Goal: Task Accomplishment & Management: Use online tool/utility

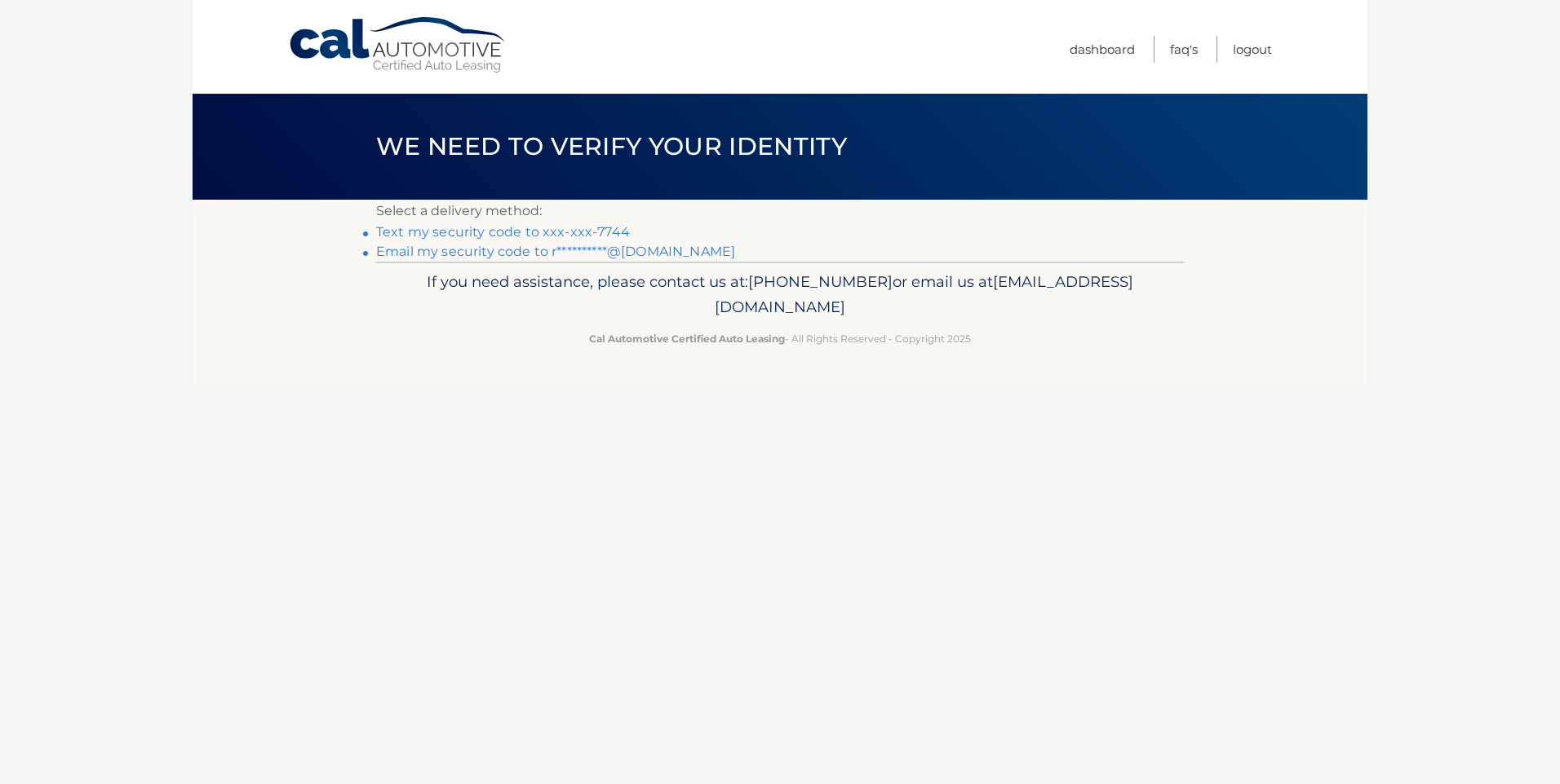
click at [592, 231] on link "Text my security code to xxx-xxx-7744" at bounding box center [502, 232] width 254 height 16
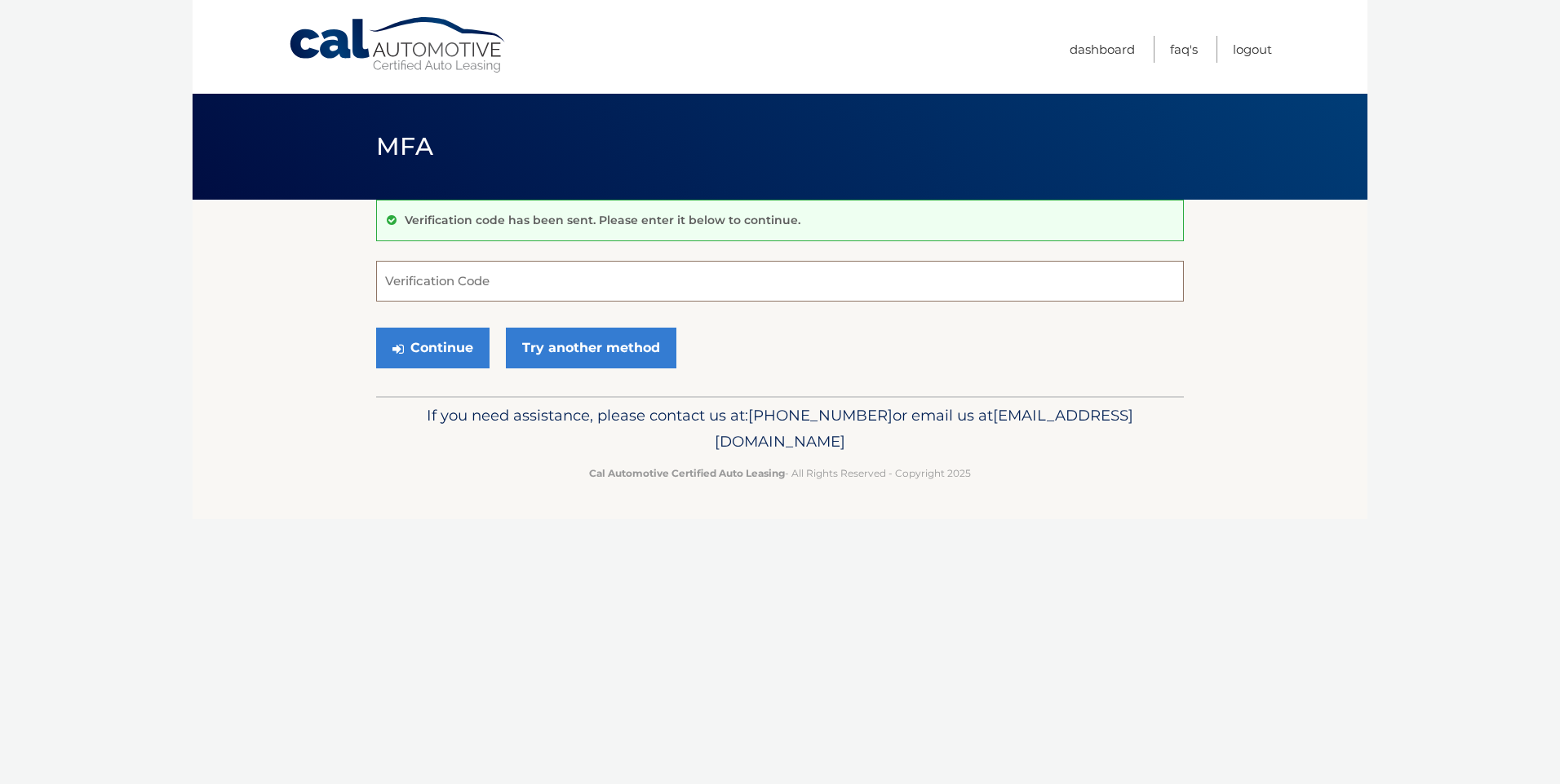
click at [403, 281] on input "Verification Code" at bounding box center [780, 282] width 808 height 41
type input "319509"
click at [427, 348] on button "Continue" at bounding box center [432, 348] width 113 height 41
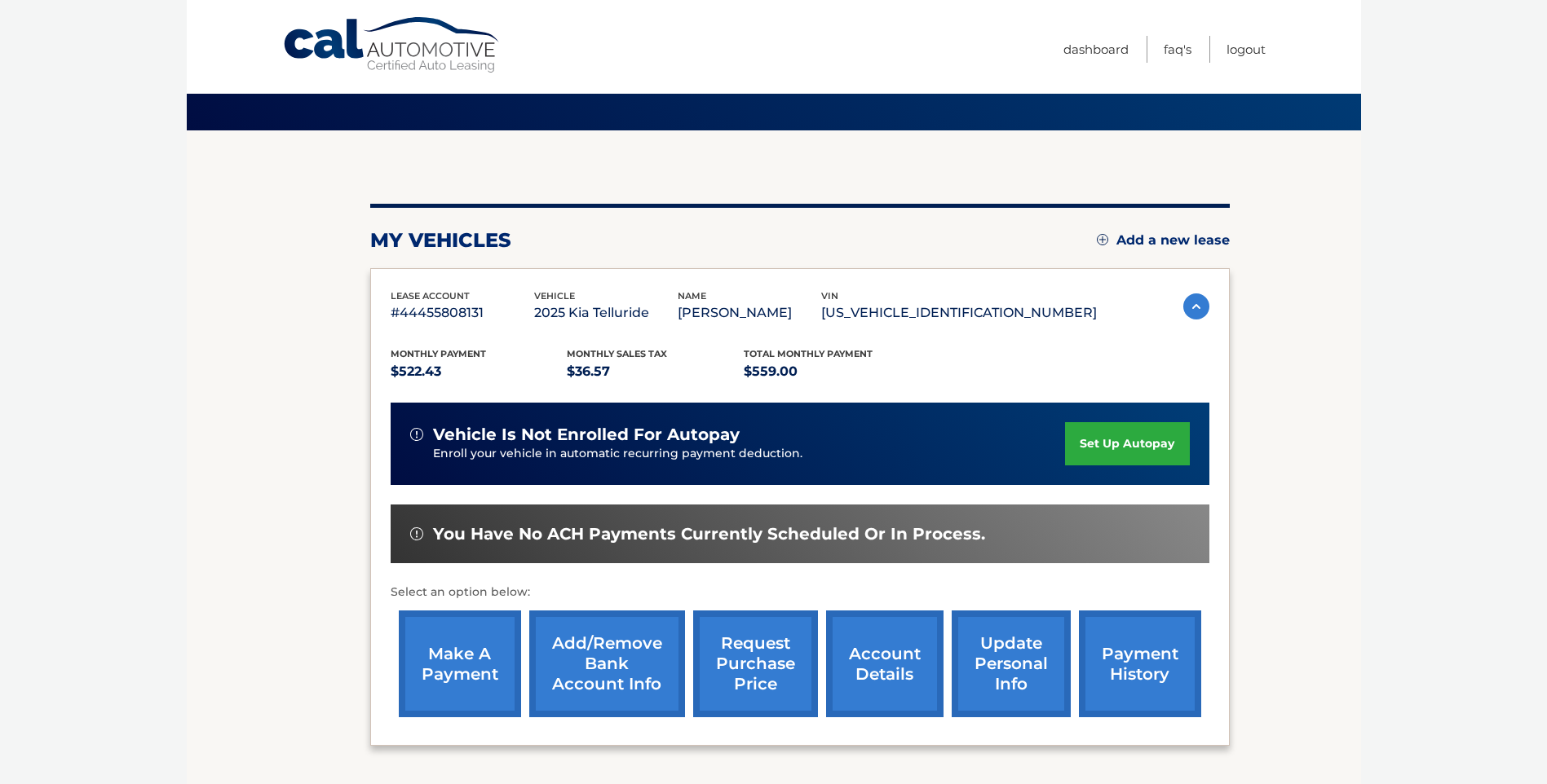
scroll to position [163, 0]
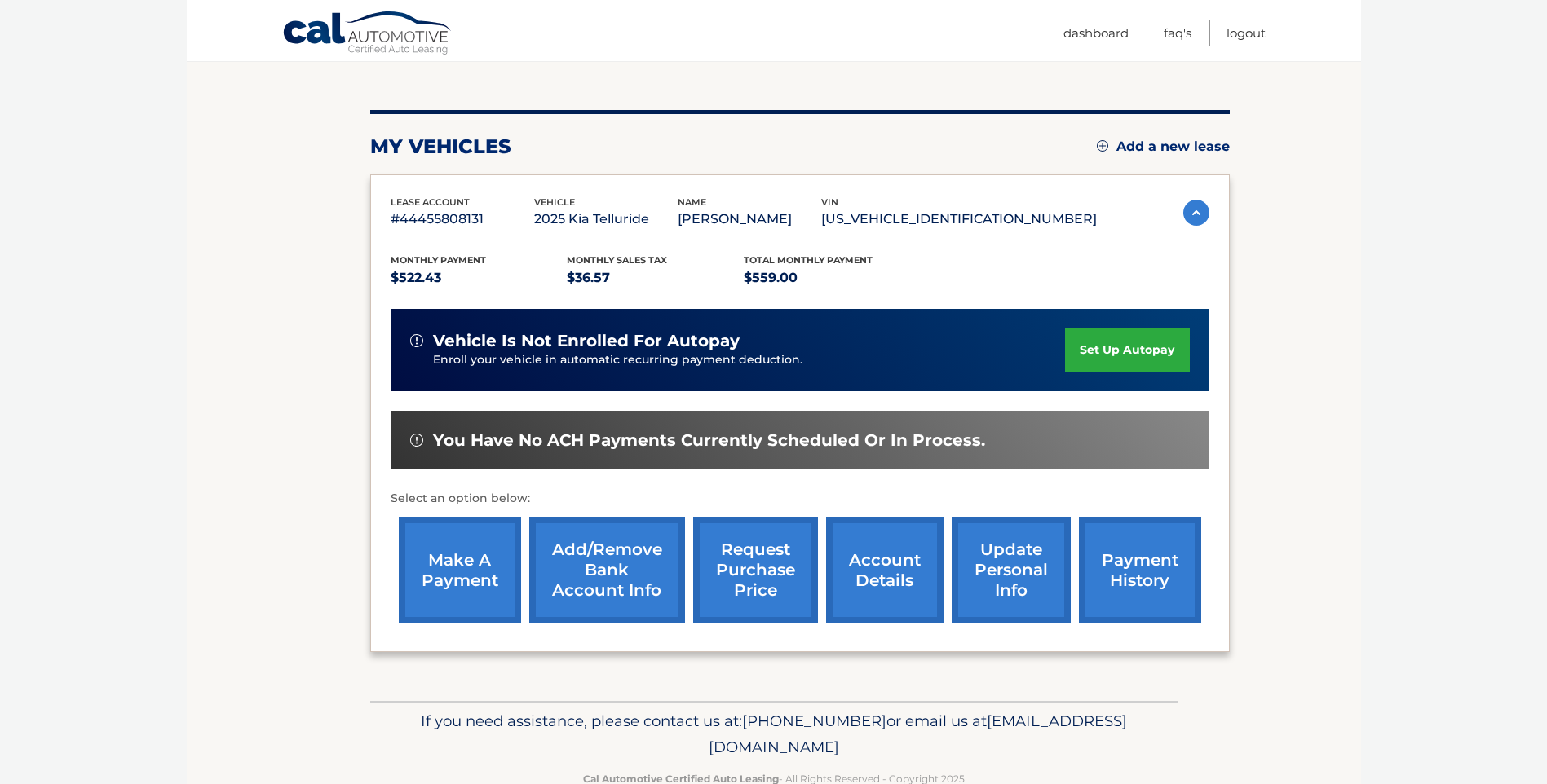
click at [450, 568] on link "make a payment" at bounding box center [459, 570] width 122 height 107
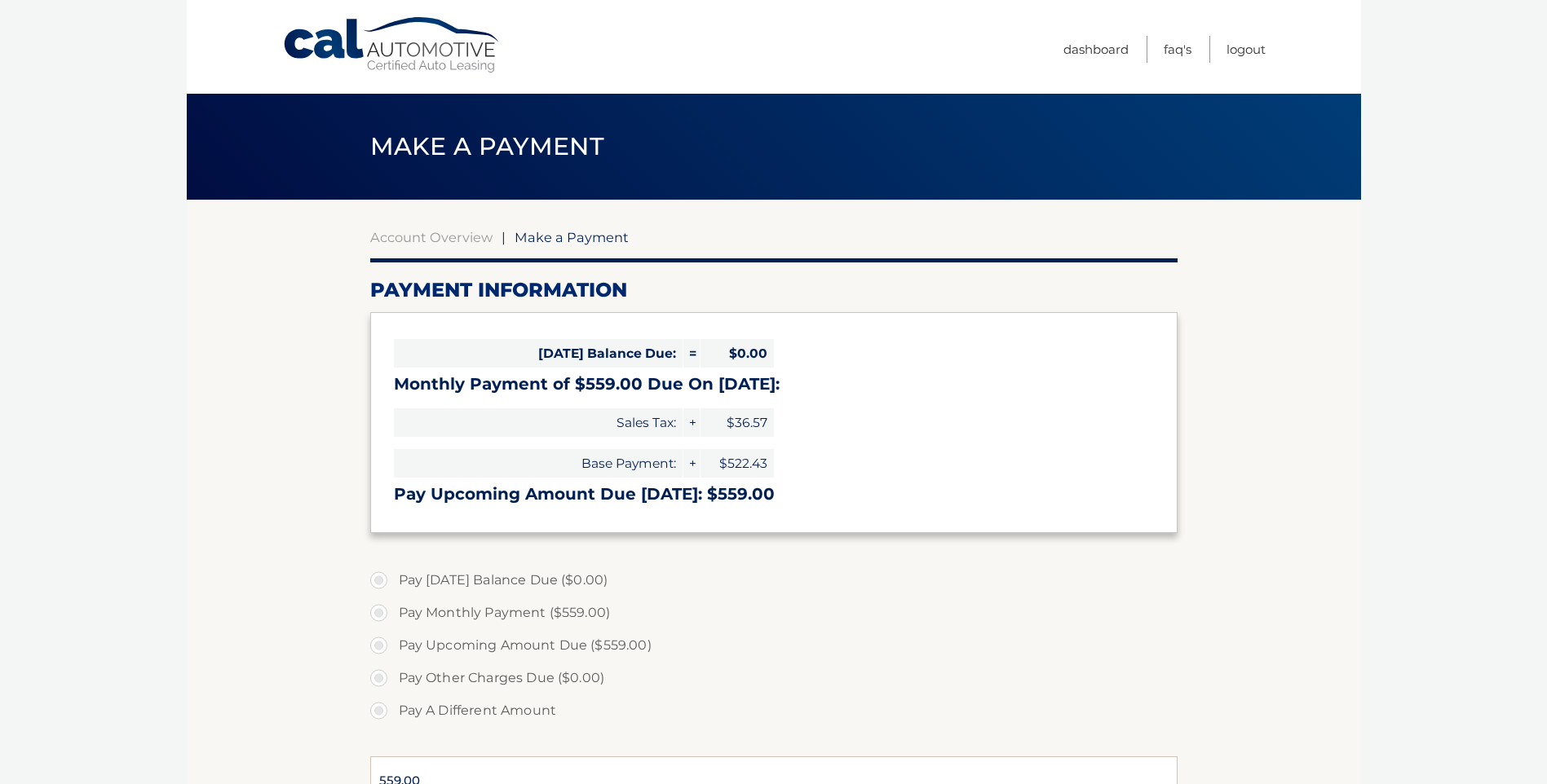
select select "ZTJlZWUzM2YtNmY1Ni00MzdkLWJhODYtNDg1NGY1MTEyZjll"
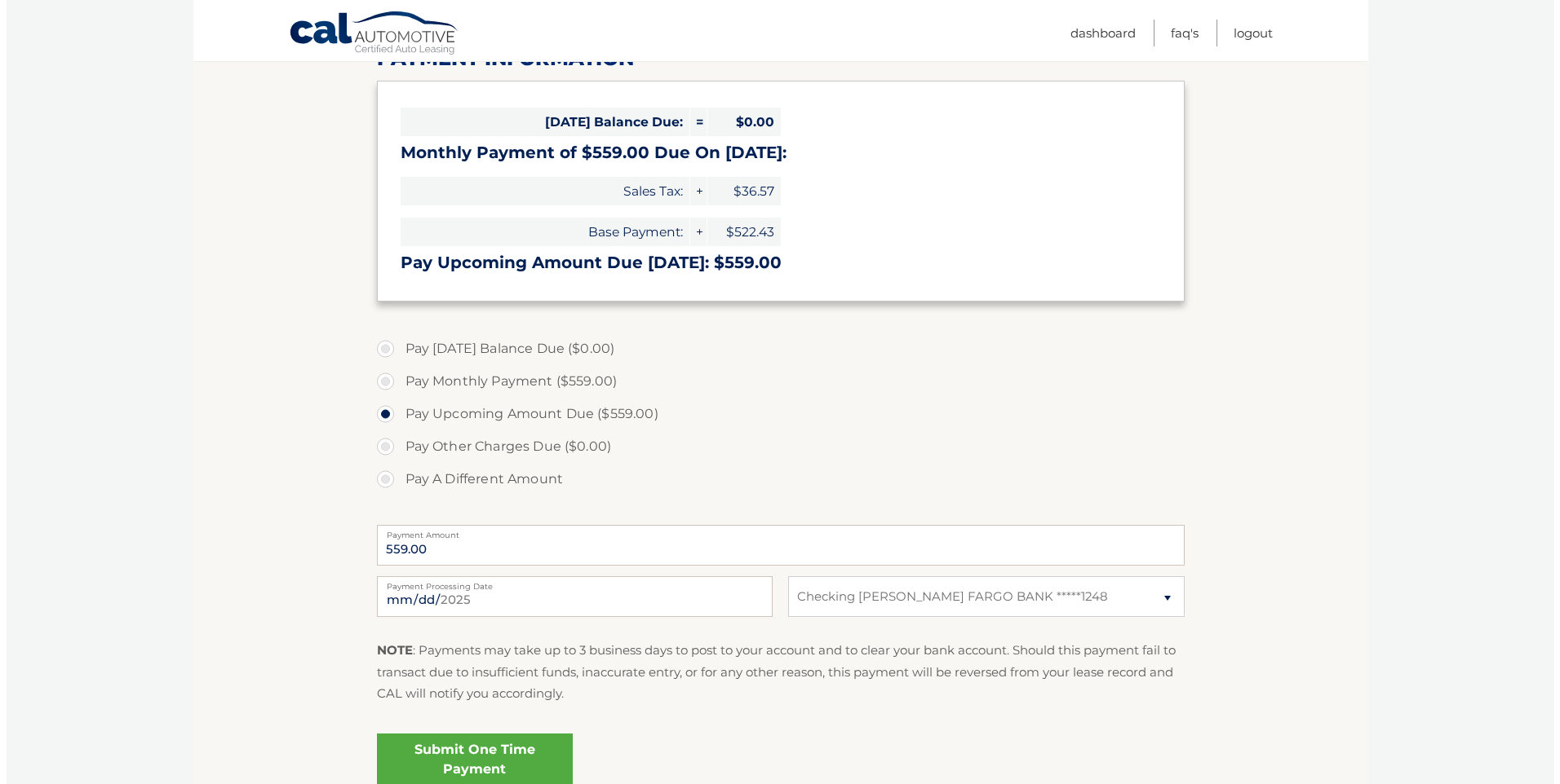
scroll to position [217, 0]
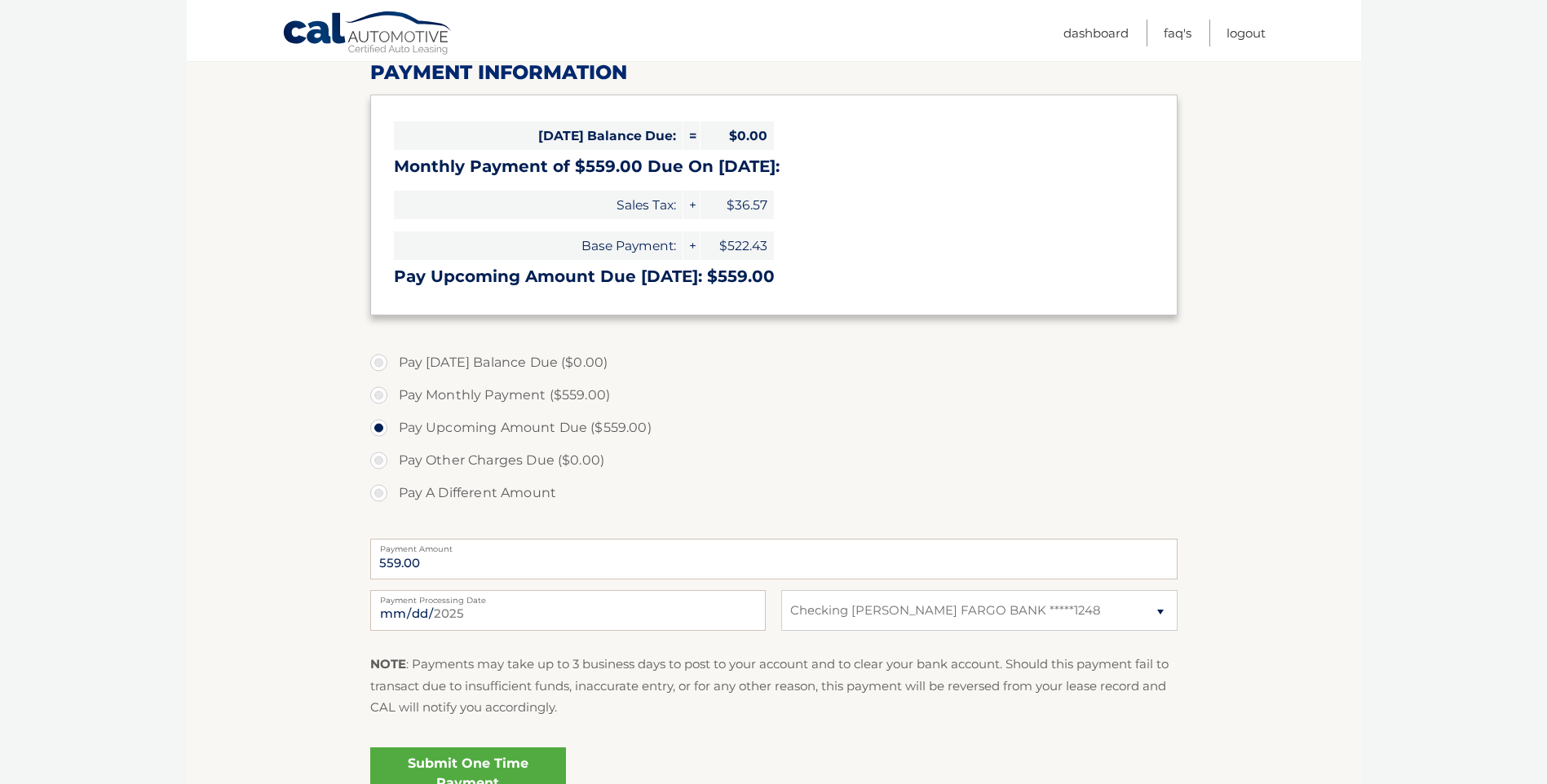
click at [455, 762] on link "Submit One Time Payment" at bounding box center [468, 774] width 196 height 53
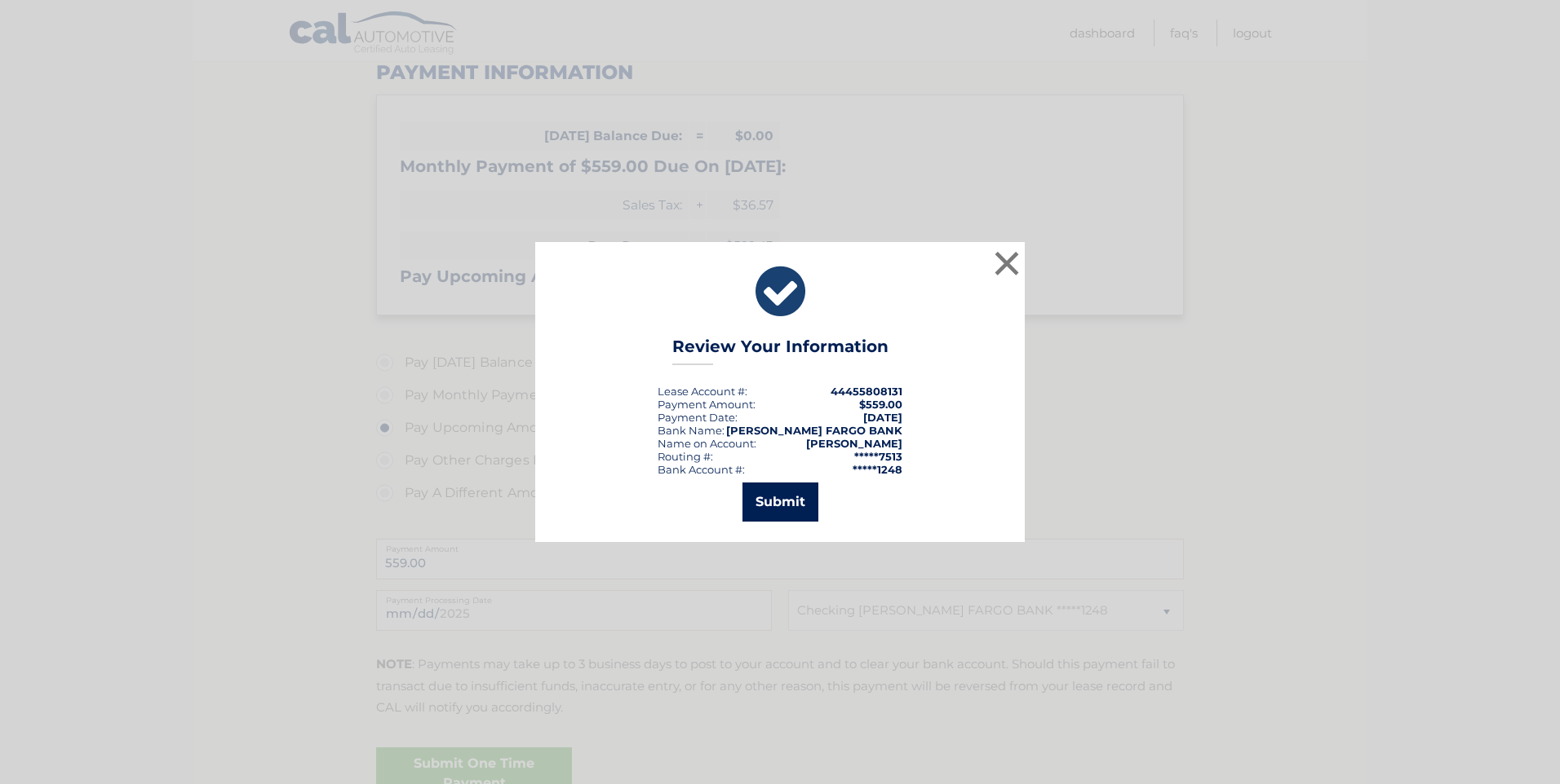
click at [771, 505] on button "Submit" at bounding box center [780, 502] width 76 height 39
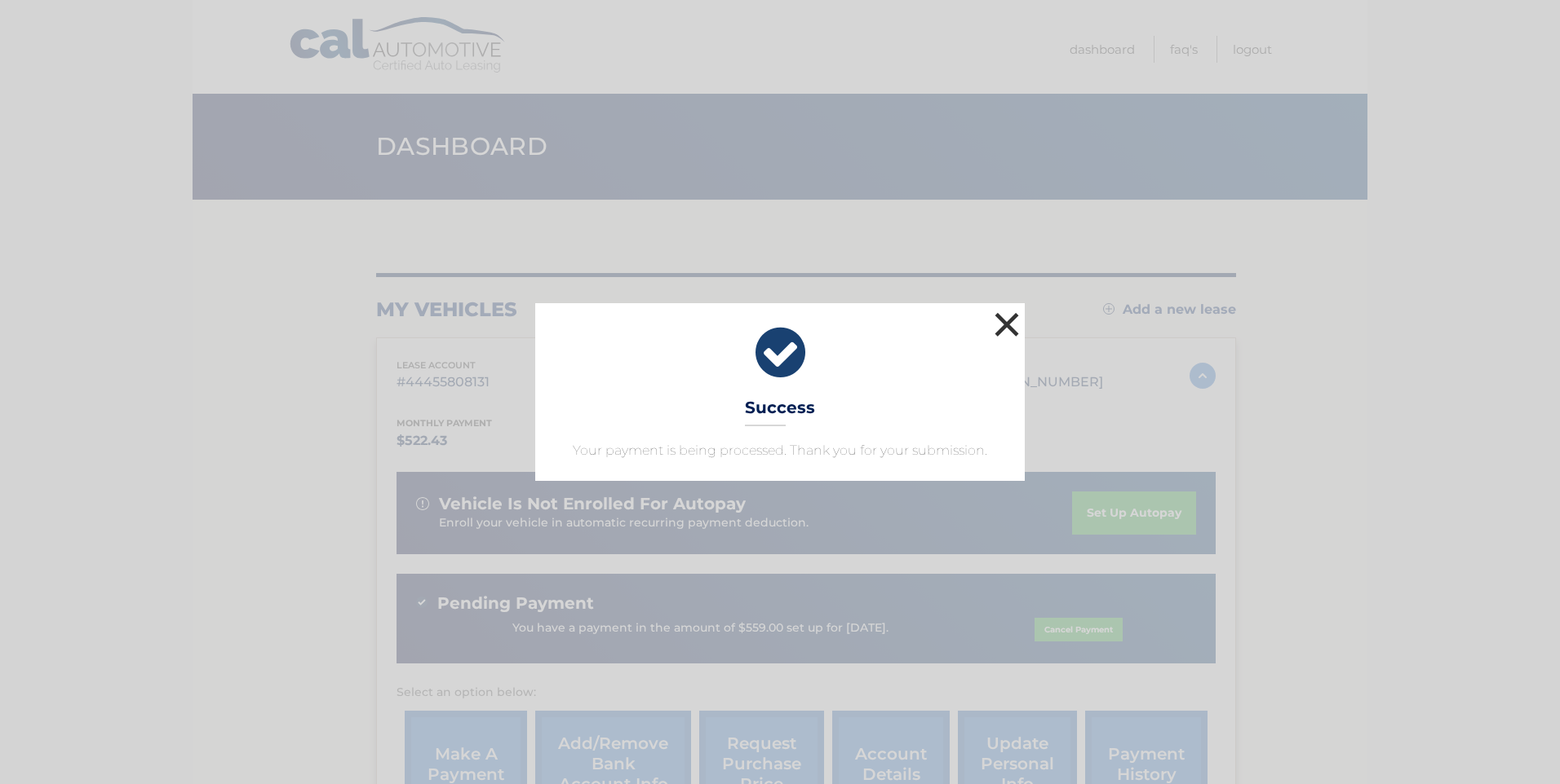
click at [998, 323] on button "×" at bounding box center [1006, 324] width 32 height 32
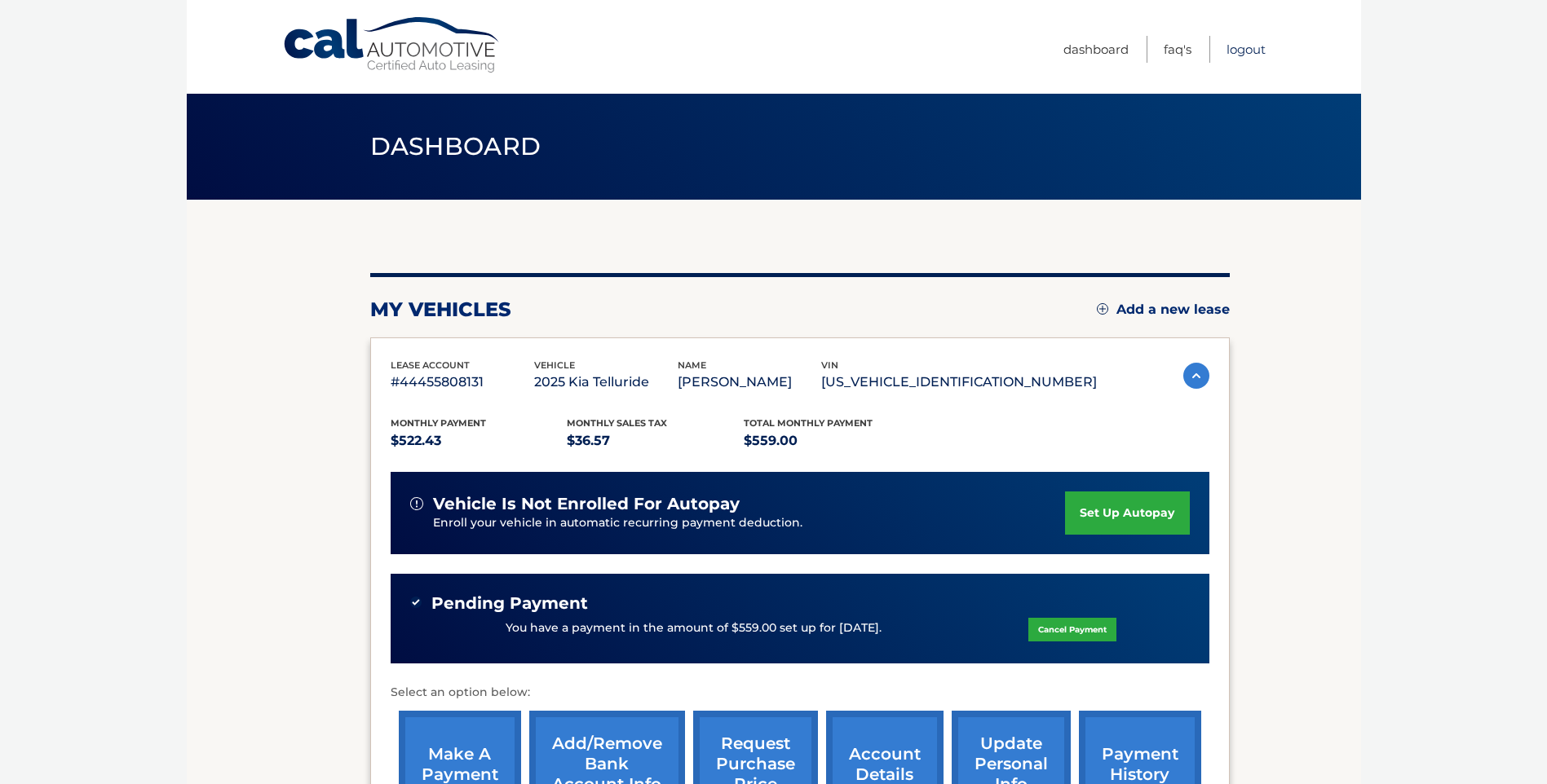
click at [1242, 49] on link "Logout" at bounding box center [1247, 50] width 39 height 27
